Goal: Find specific page/section

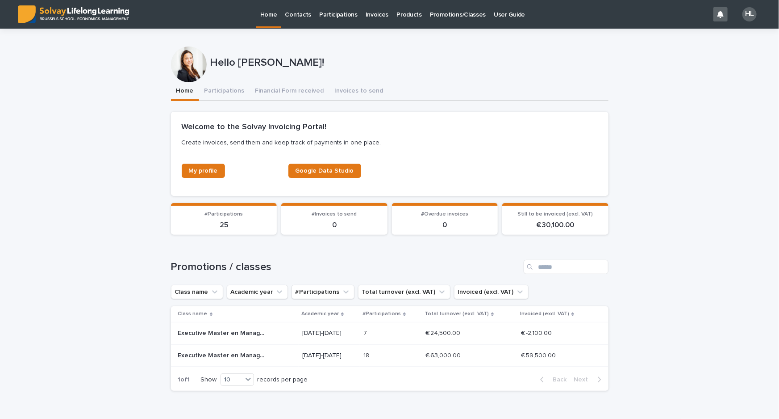
click at [431, 12] on p "Promotions/Classes" at bounding box center [458, 9] width 56 height 19
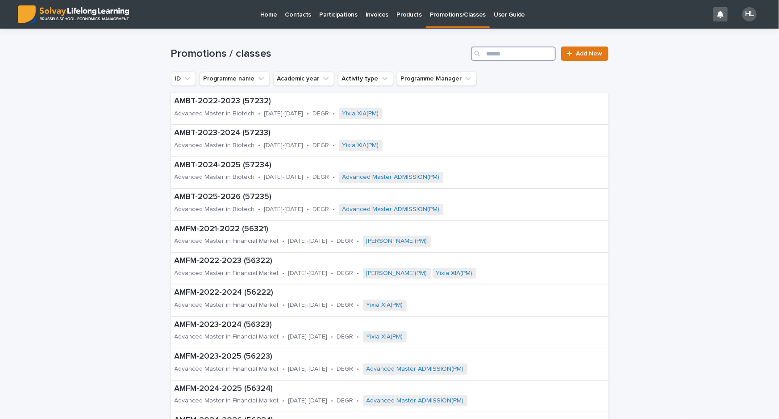
click at [534, 56] on input "Search" at bounding box center [513, 53] width 85 height 14
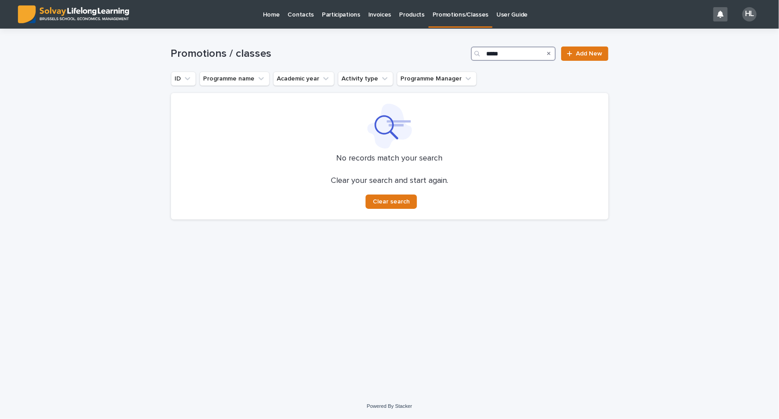
type input "*****"
